Goal: Information Seeking & Learning: Check status

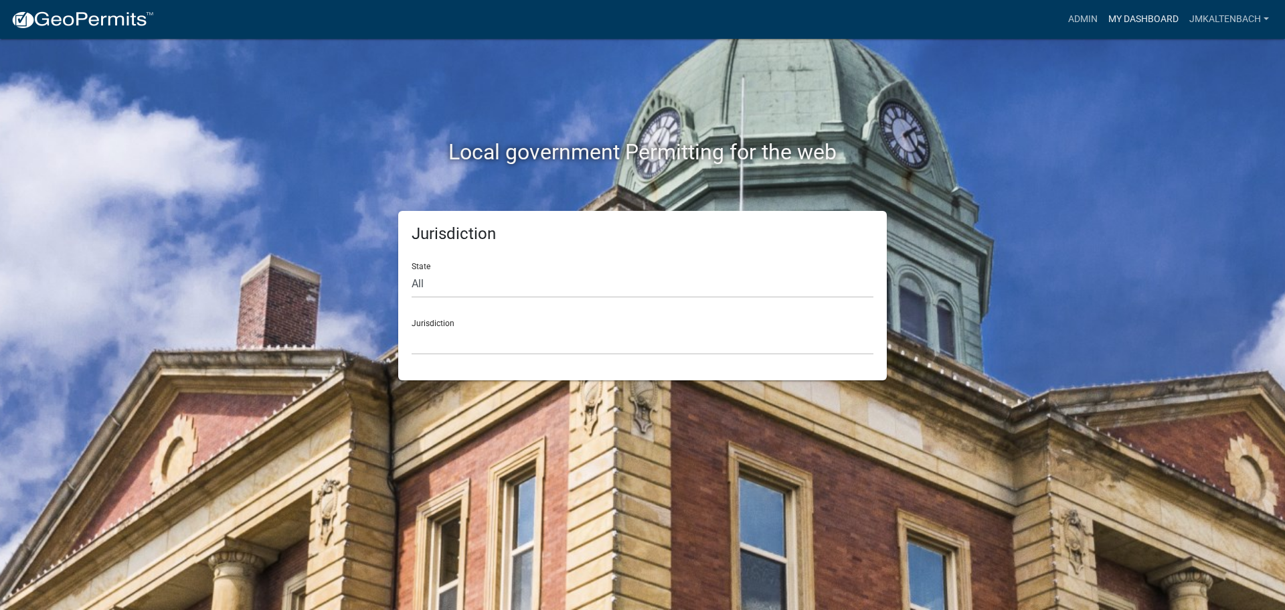
click at [1132, 15] on link "My Dashboard" at bounding box center [1143, 19] width 81 height 25
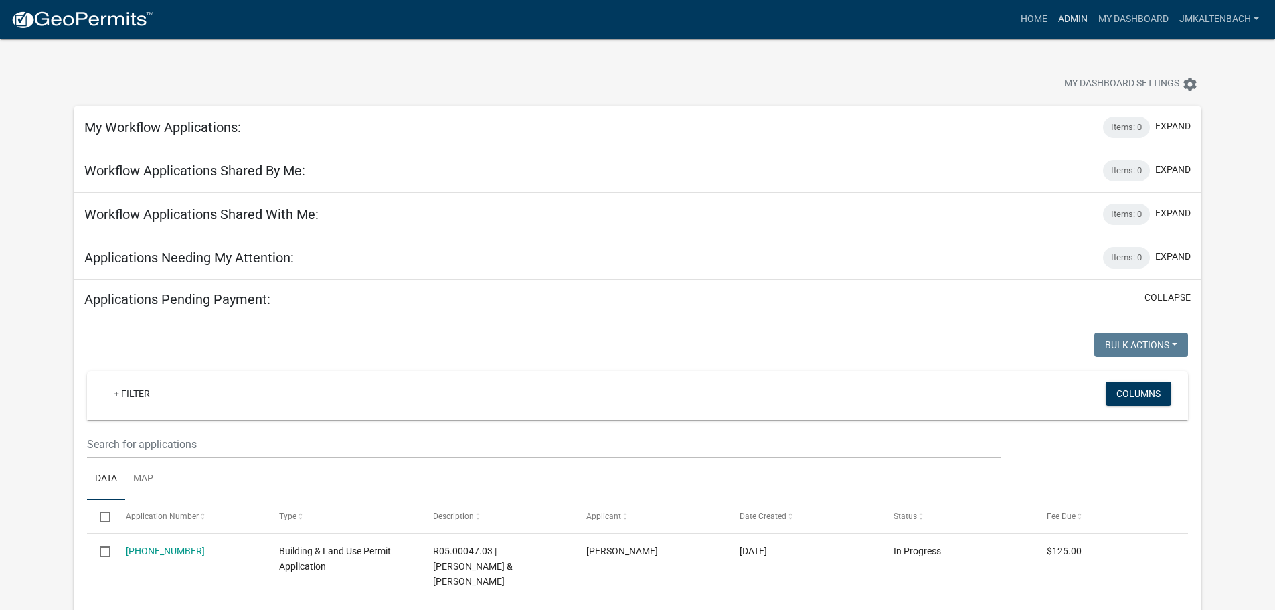
click at [1072, 19] on link "Admin" at bounding box center [1073, 19] width 40 height 25
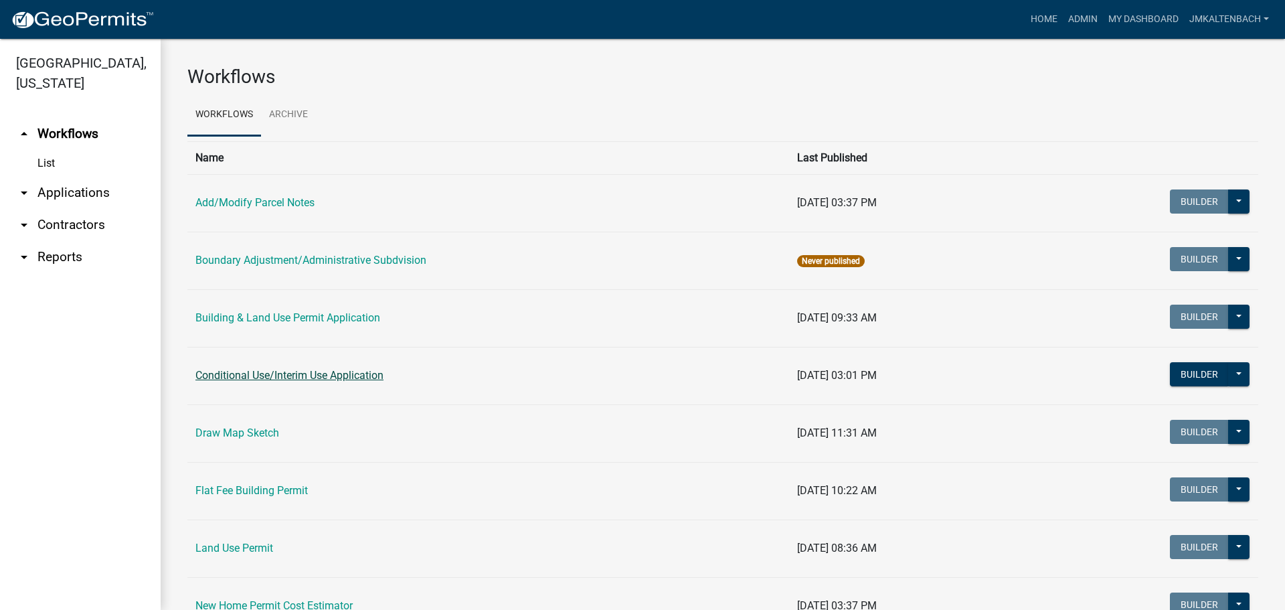
click at [304, 373] on link "Conditional Use/Interim Use Application" at bounding box center [289, 375] width 188 height 13
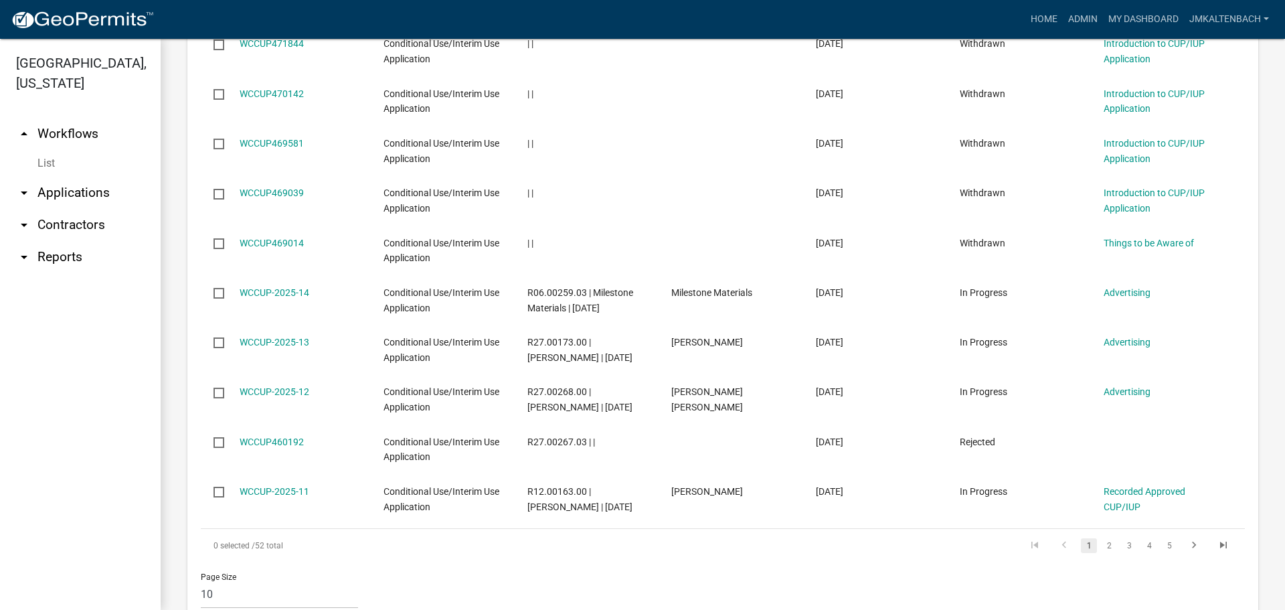
scroll to position [736, 0]
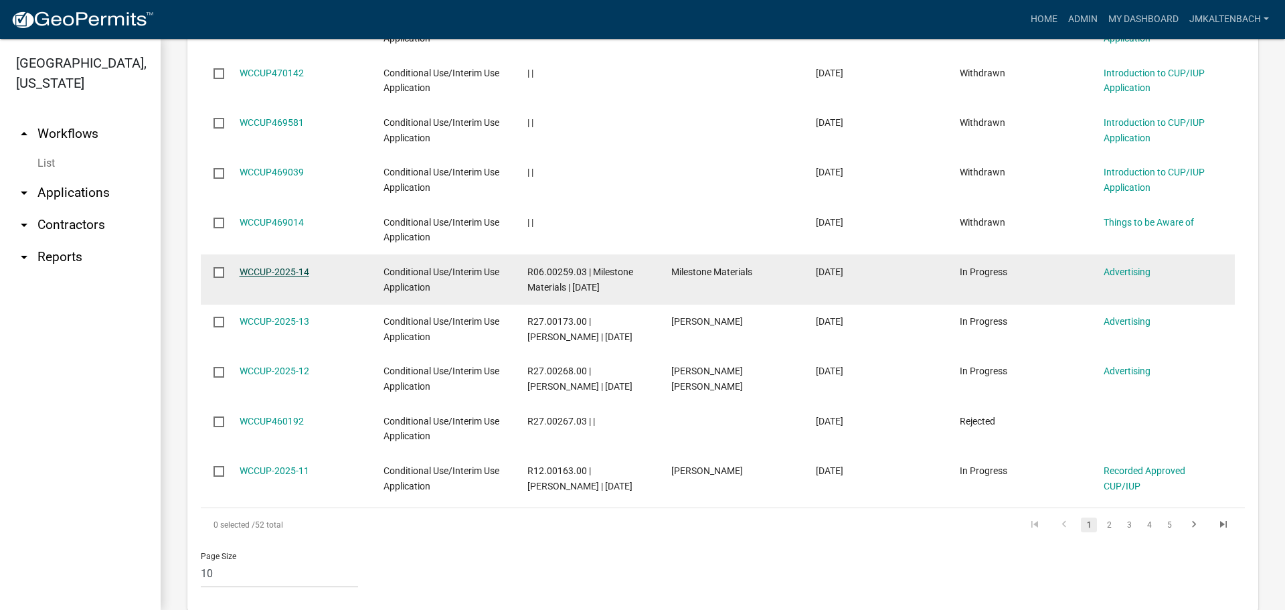
click at [282, 271] on link "WCCUP-2025-14" at bounding box center [275, 271] width 70 height 11
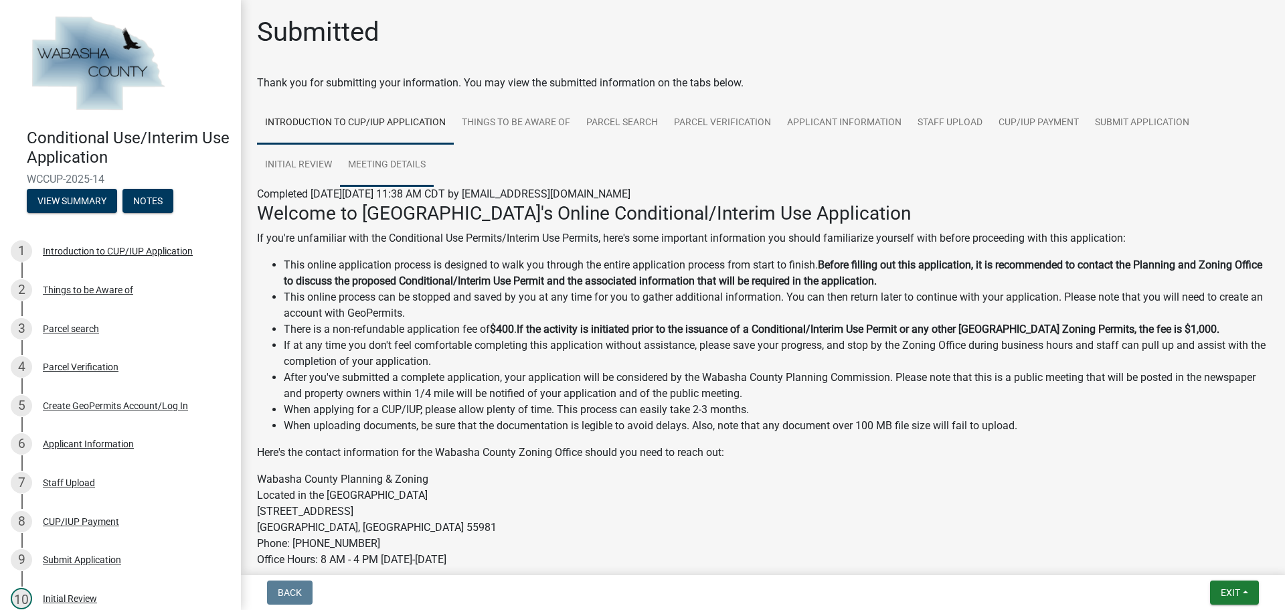
click at [364, 163] on link "Meeting Details" at bounding box center [387, 165] width 94 height 43
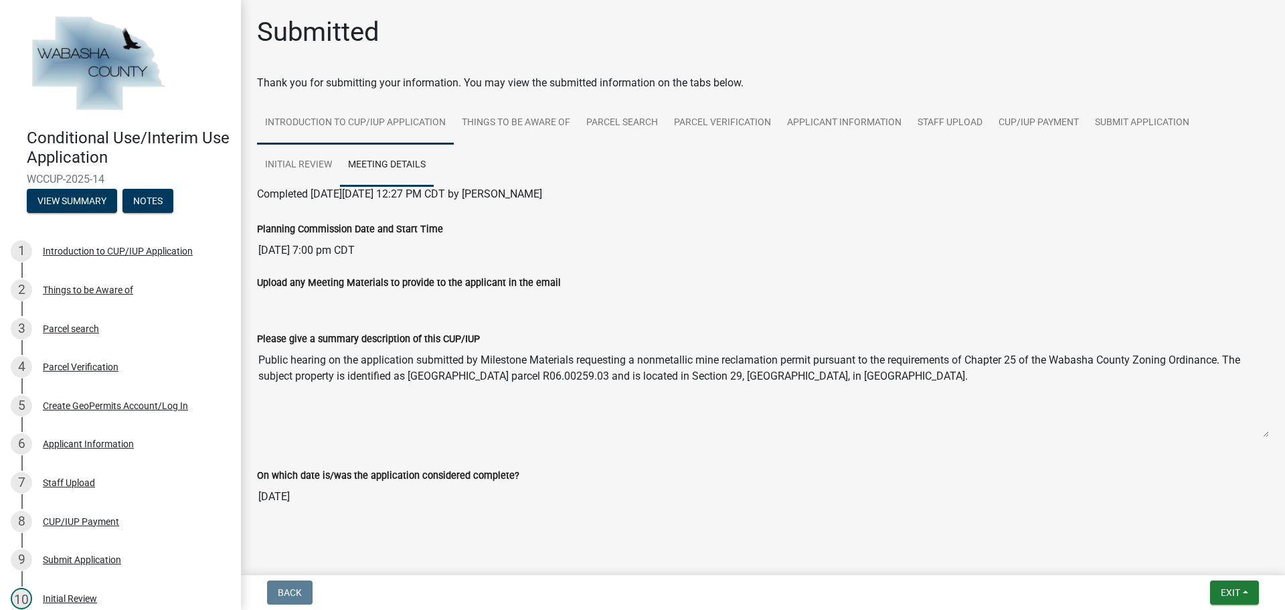
click at [432, 129] on link "Introduction to CUP/IUP Application" at bounding box center [355, 123] width 197 height 43
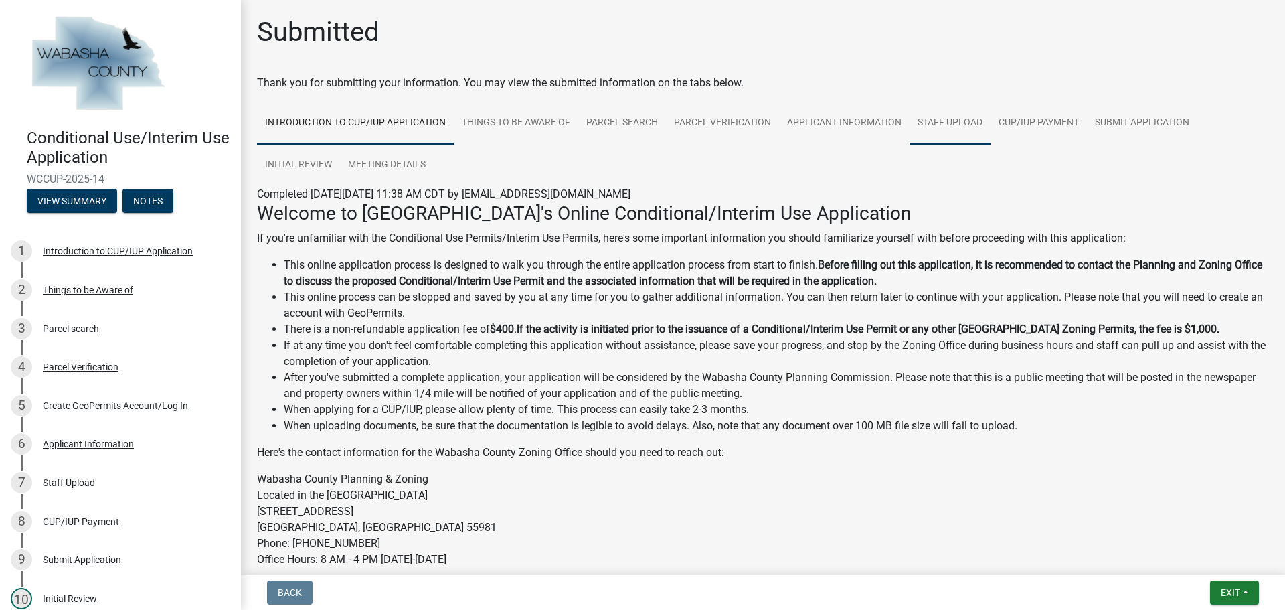
click at [930, 124] on link "Staff Upload" at bounding box center [949, 123] width 81 height 43
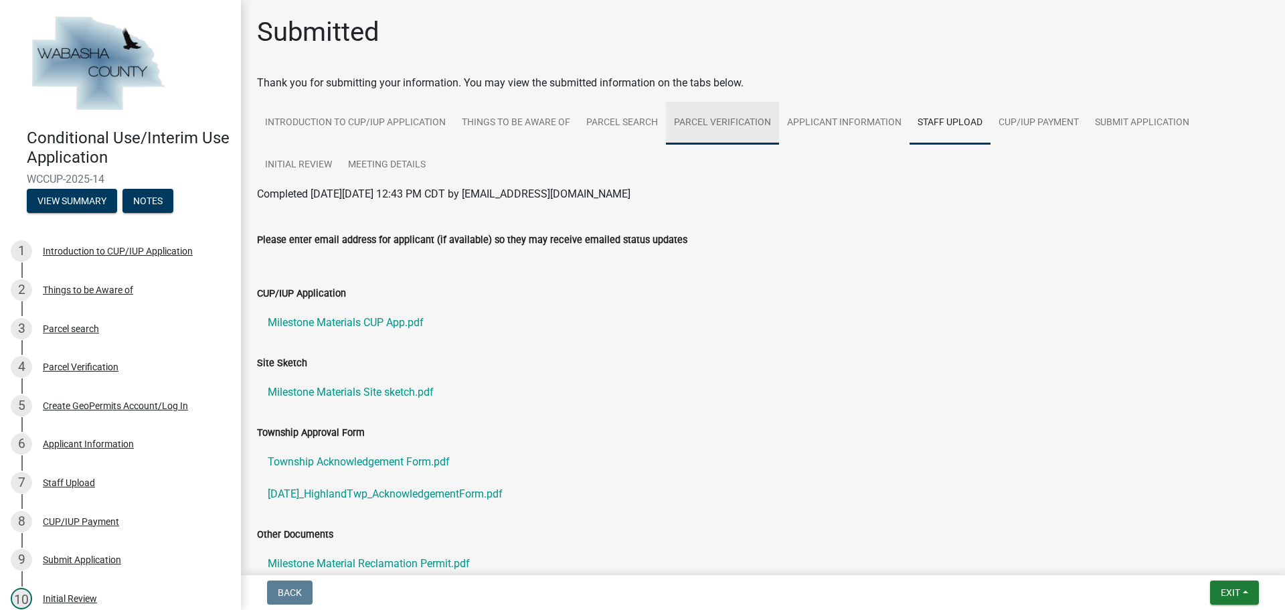
click at [745, 123] on link "Parcel Verification" at bounding box center [722, 123] width 113 height 43
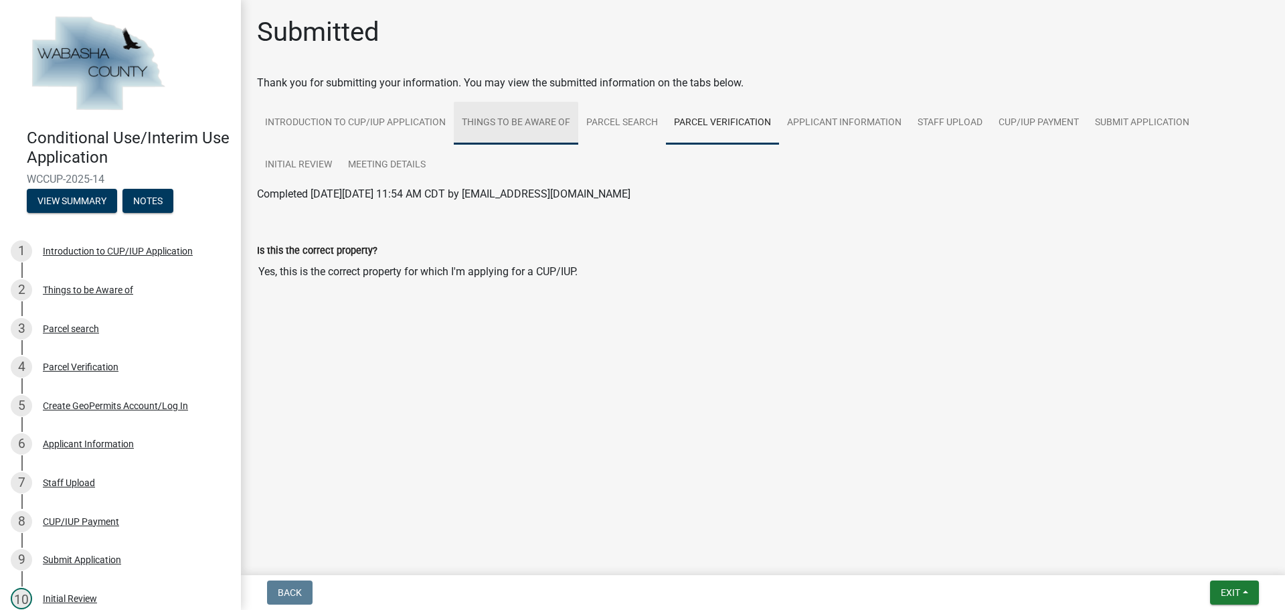
click at [535, 128] on link "Things to be Aware of" at bounding box center [516, 123] width 124 height 43
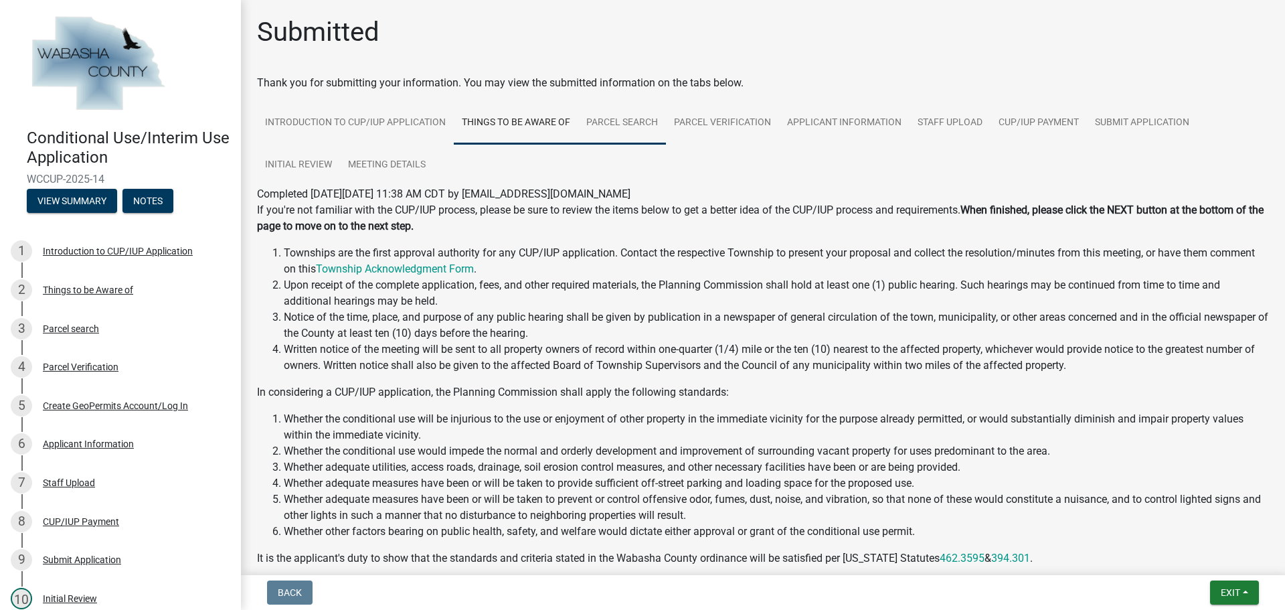
click at [596, 128] on link "Parcel search" at bounding box center [622, 123] width 88 height 43
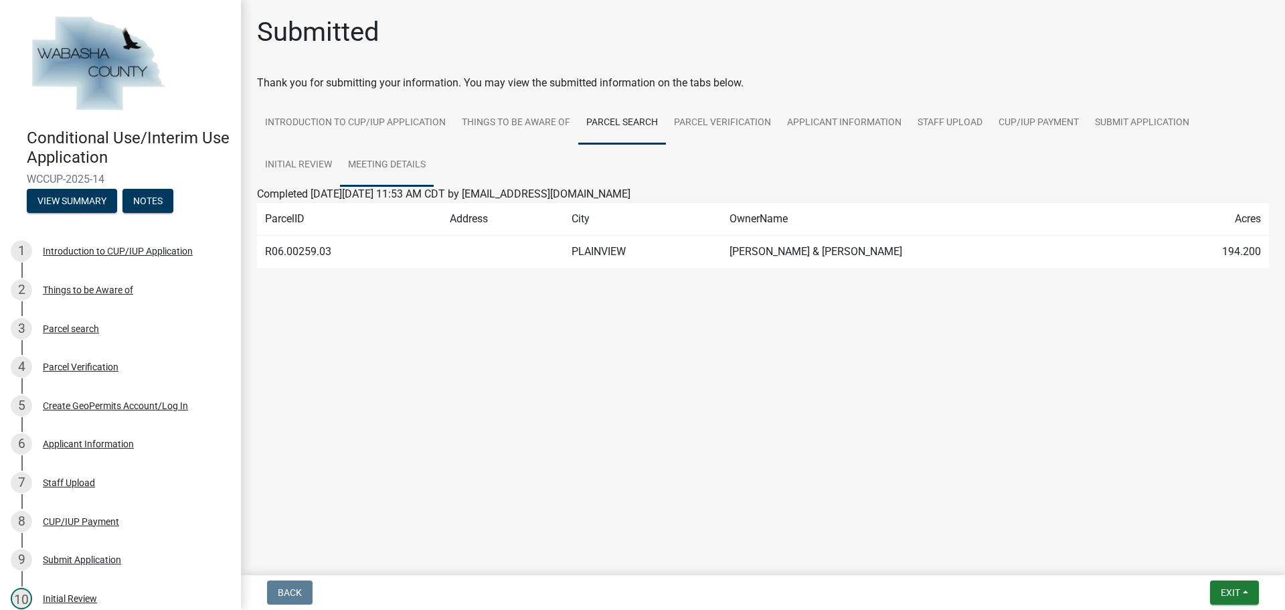
click at [363, 166] on link "Meeting Details" at bounding box center [387, 165] width 94 height 43
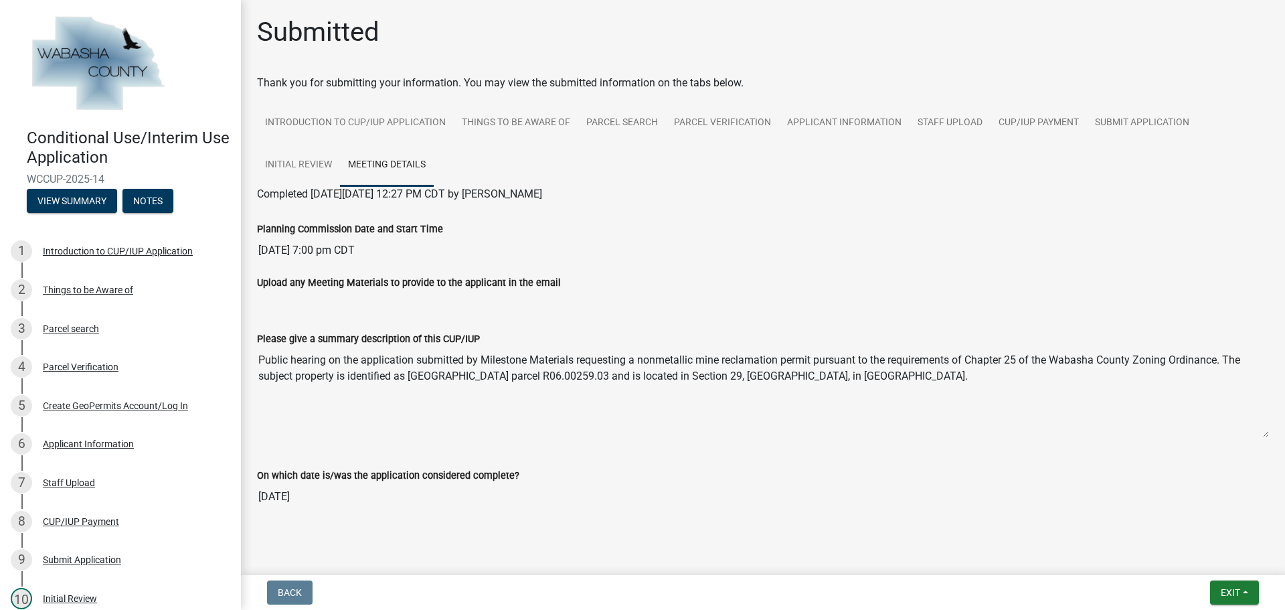
drag, startPoint x: 1227, startPoint y: 359, endPoint x: 1016, endPoint y: 393, distance: 213.5
click at [1016, 393] on textarea "Public hearing on the application submitted by Milestone Materials requesting a…" at bounding box center [763, 392] width 1012 height 91
